Goal: Information Seeking & Learning: Learn about a topic

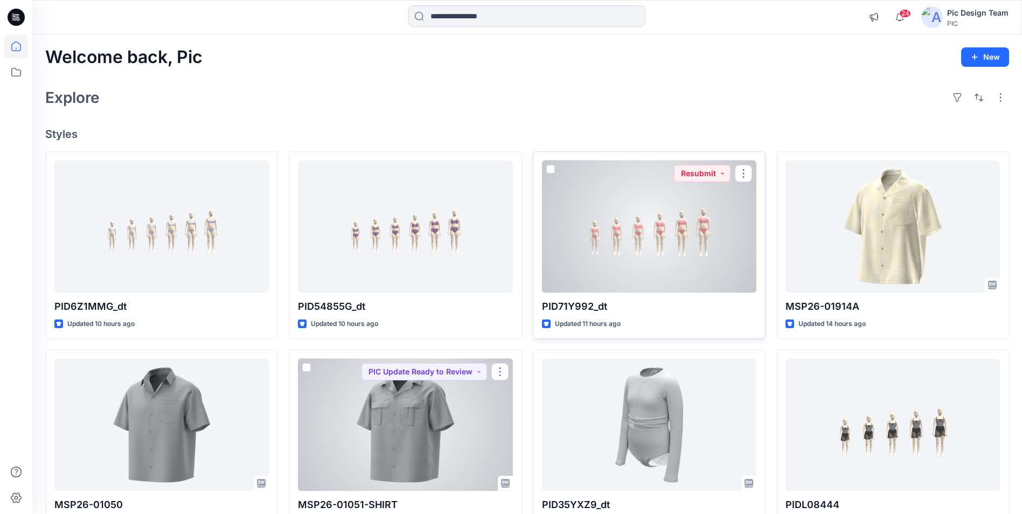
click at [648, 207] on div at bounding box center [649, 227] width 214 height 132
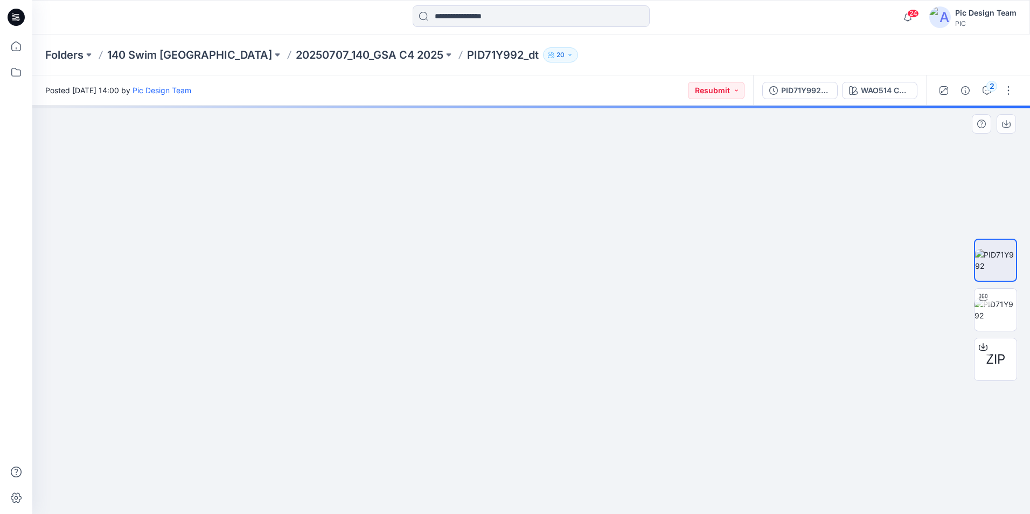
drag, startPoint x: 668, startPoint y: 324, endPoint x: 599, endPoint y: 312, distance: 69.9
click at [989, 89] on div "2" at bounding box center [991, 86] width 11 height 11
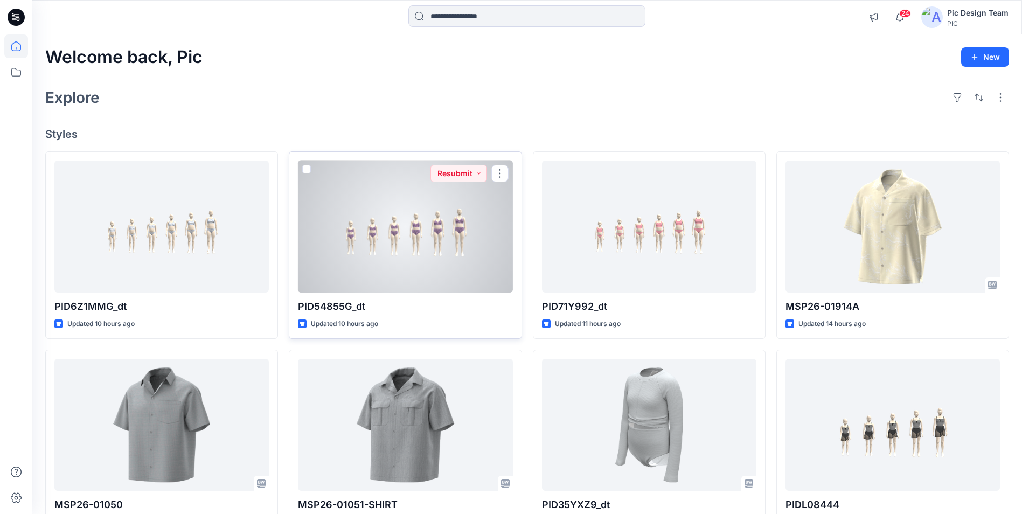
click at [359, 225] on div at bounding box center [405, 227] width 214 height 132
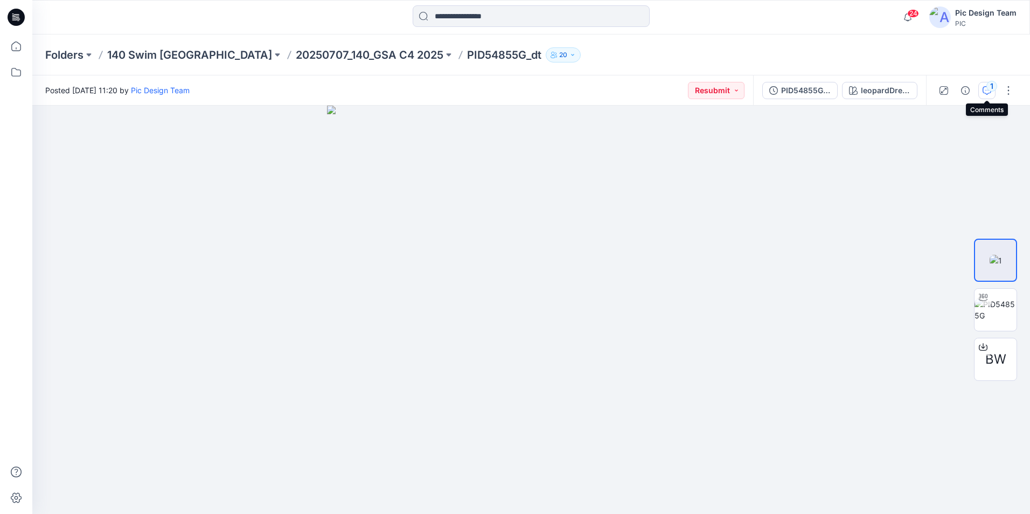
click at [985, 90] on icon "button" at bounding box center [986, 90] width 9 height 9
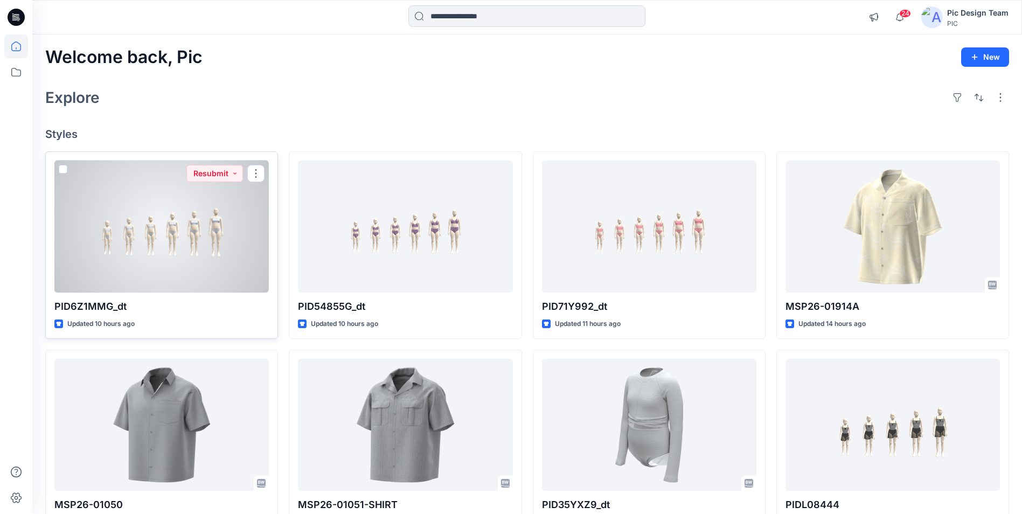
click at [138, 187] on div at bounding box center [161, 227] width 214 height 132
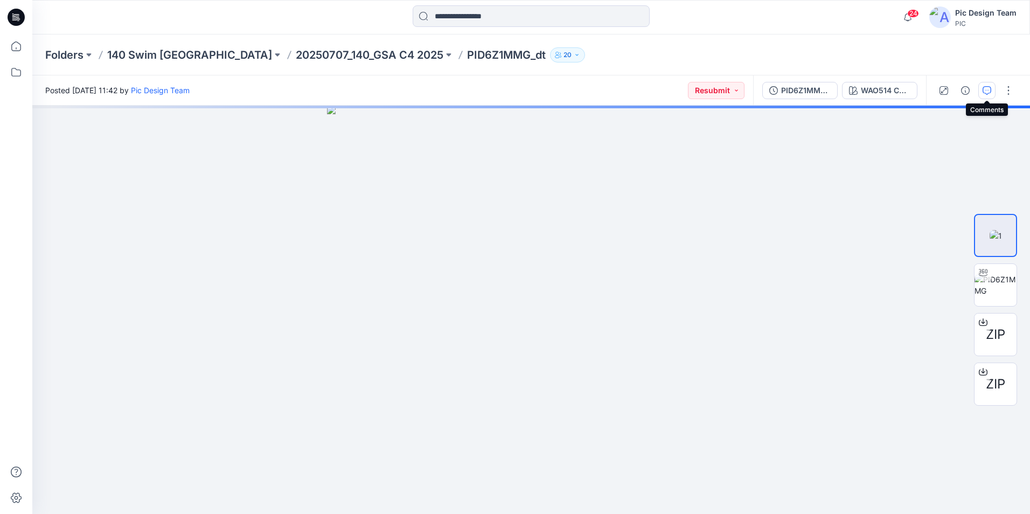
click at [982, 88] on button "button" at bounding box center [986, 90] width 17 height 17
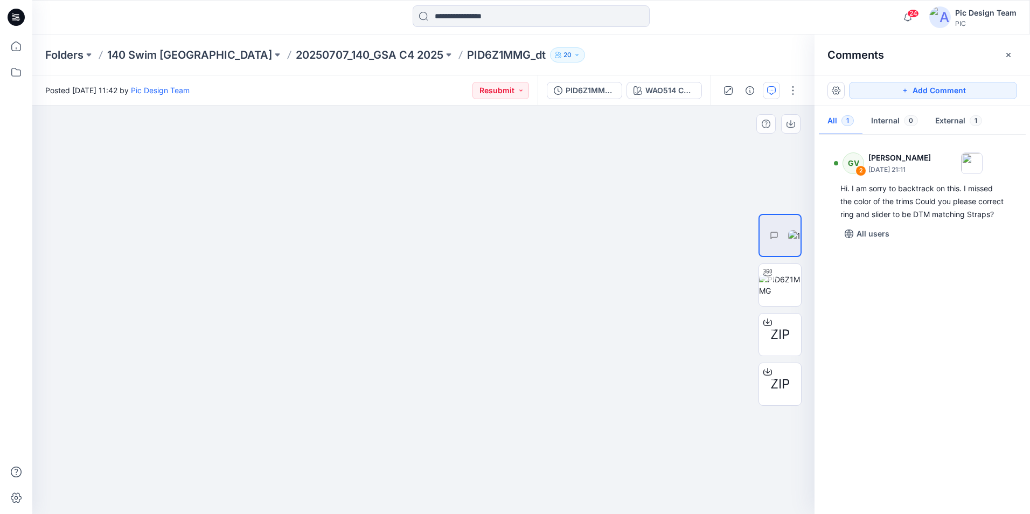
drag, startPoint x: 435, startPoint y: 363, endPoint x: 201, endPoint y: 341, distance: 234.7
click at [767, 286] on img at bounding box center [780, 285] width 42 height 23
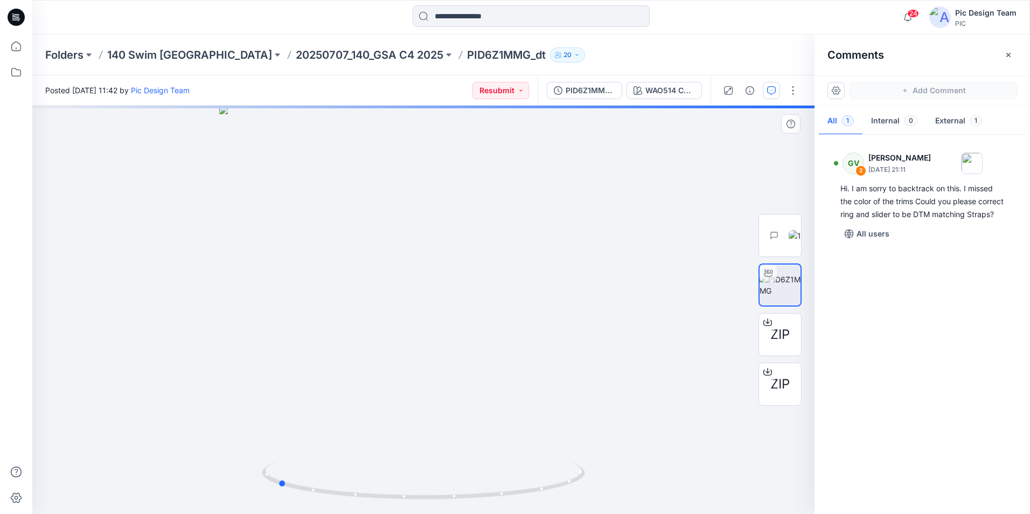
drag, startPoint x: 423, startPoint y: 500, endPoint x: 600, endPoint y: 472, distance: 179.3
click at [600, 472] on div at bounding box center [423, 310] width 782 height 408
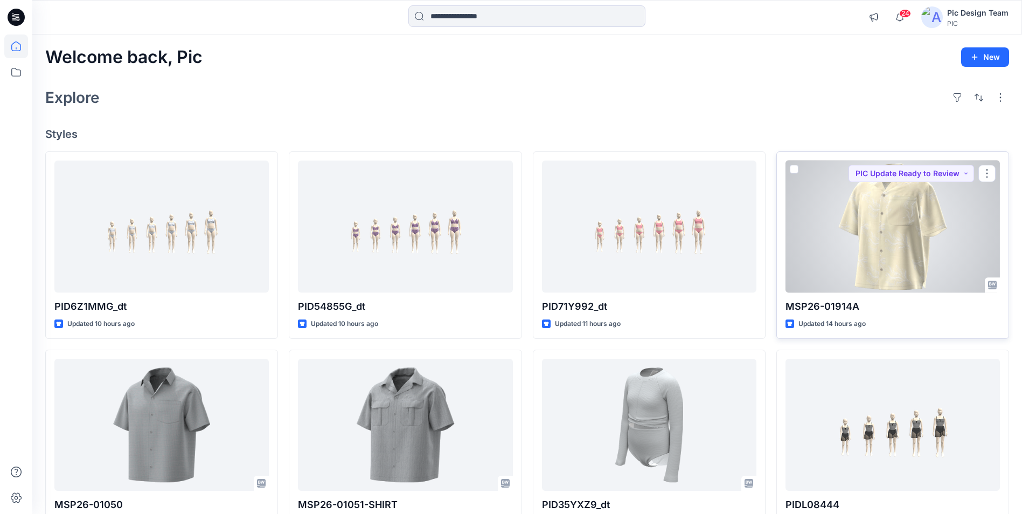
scroll to position [54, 0]
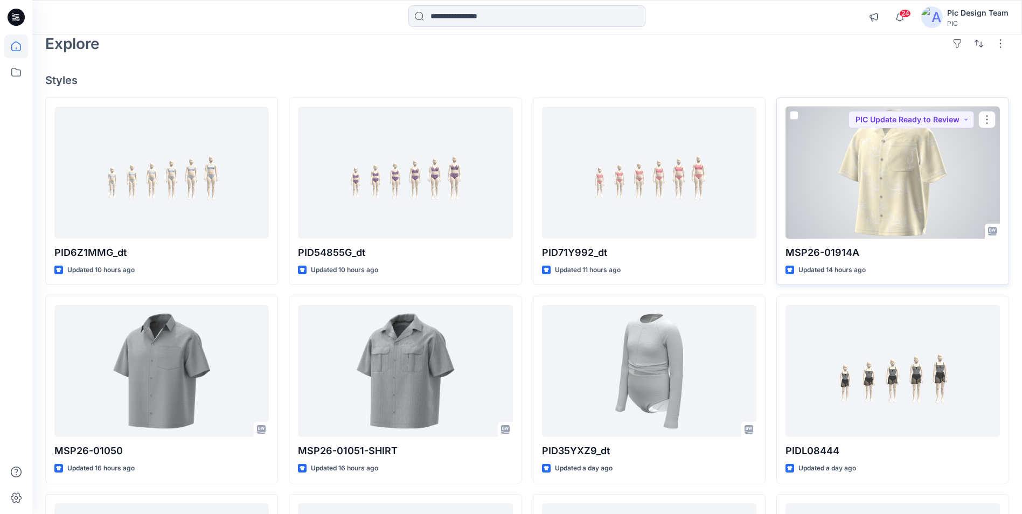
click at [896, 190] on div at bounding box center [892, 173] width 214 height 132
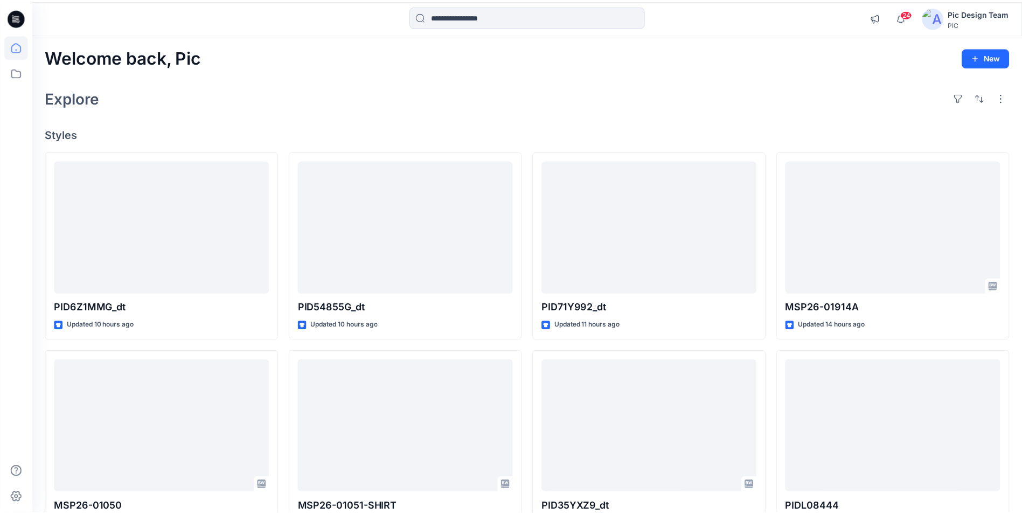
scroll to position [54, 0]
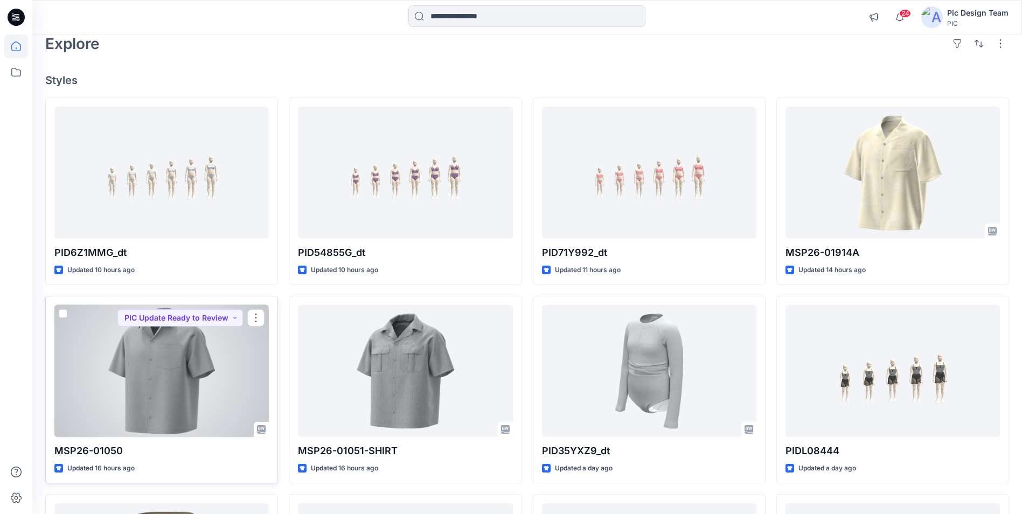
click at [181, 357] on div at bounding box center [161, 371] width 214 height 132
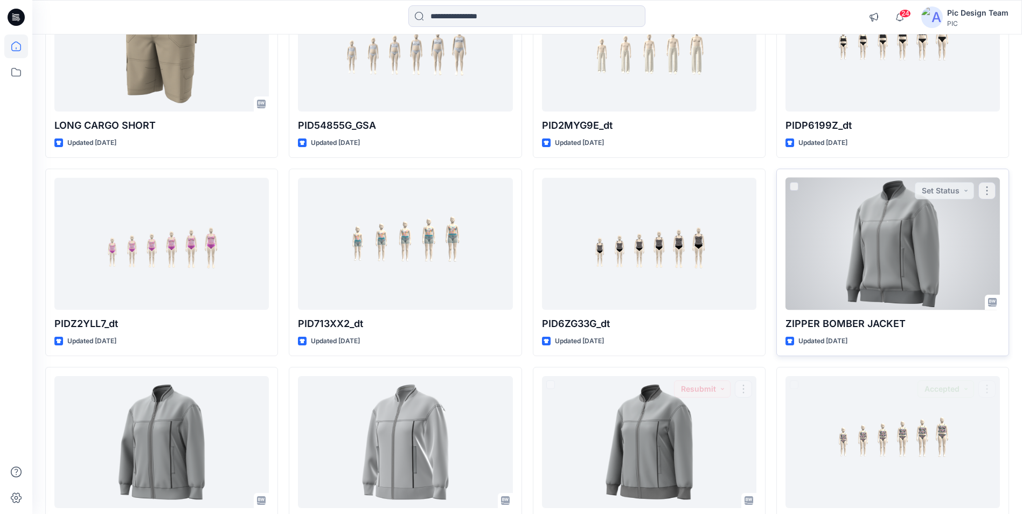
scroll to position [596, 0]
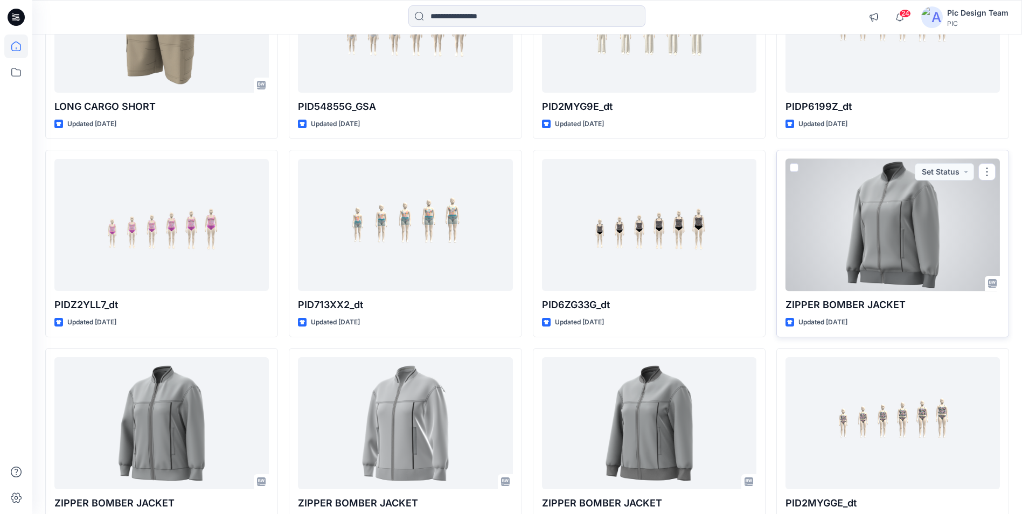
click at [906, 217] on div at bounding box center [892, 225] width 214 height 132
